Goal: Task Accomplishment & Management: Use online tool/utility

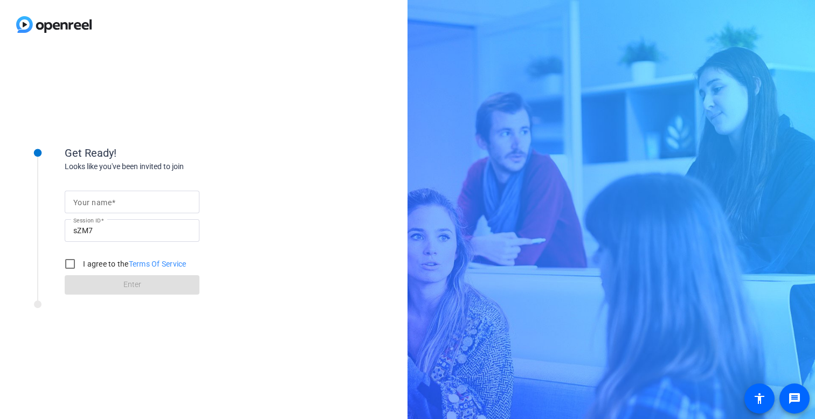
click at [97, 206] on mat-label "Your name" at bounding box center [92, 202] width 38 height 9
click at [97, 206] on input "Your name" at bounding box center [132, 202] width 118 height 13
type input "[PERSON_NAME]"
click at [68, 263] on input "I agree to the Terms Of Service" at bounding box center [70, 264] width 22 height 22
checkbox input "true"
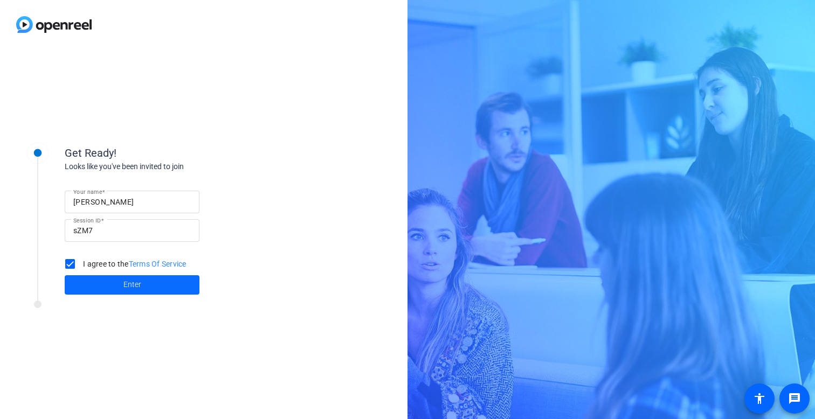
click at [106, 282] on span at bounding box center [132, 285] width 135 height 26
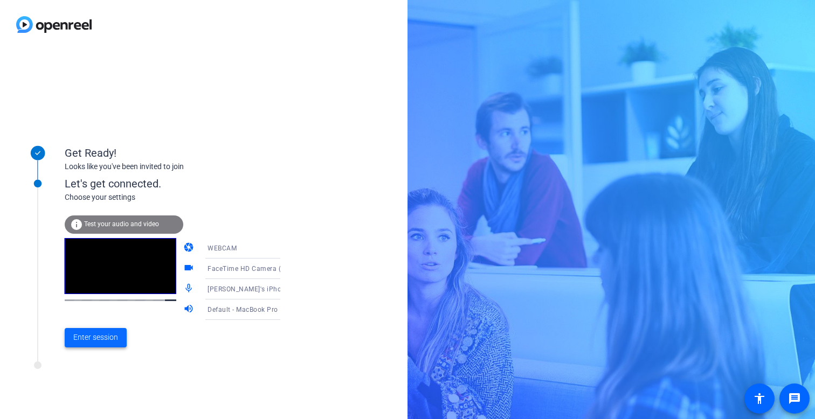
click at [108, 337] on span "Enter session" at bounding box center [95, 337] width 45 height 11
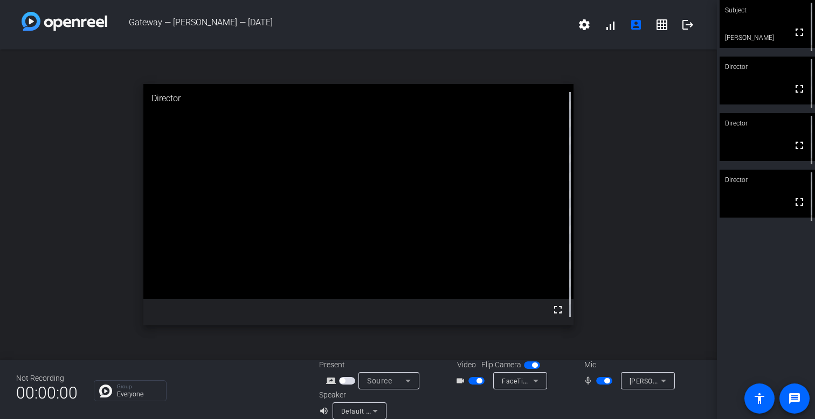
click at [402, 211] on video at bounding box center [358, 191] width 430 height 215
click at [59, 189] on div "open_in_new Director fullscreen" at bounding box center [358, 205] width 717 height 310
click at [90, 191] on div "open_in_new Director fullscreen" at bounding box center [358, 205] width 717 height 310
